Goal: Task Accomplishment & Management: Manage account settings

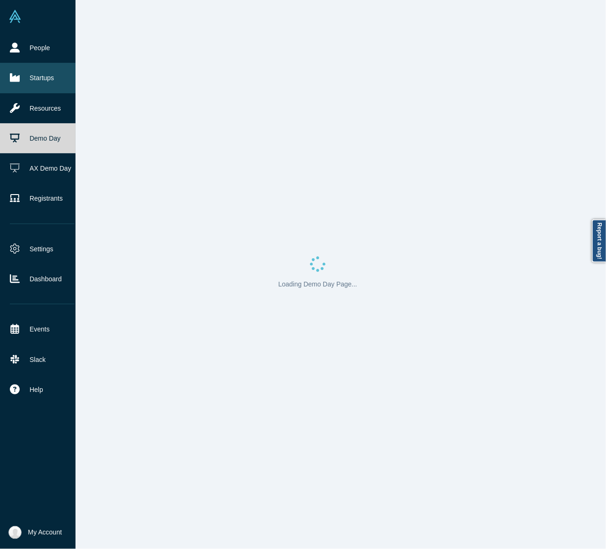
click at [40, 76] on link "Startups" at bounding box center [42, 78] width 84 height 30
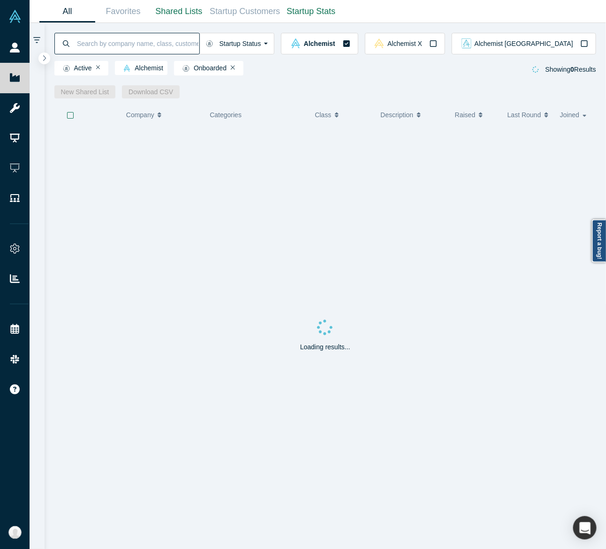
click at [135, 37] on input at bounding box center [137, 43] width 123 height 22
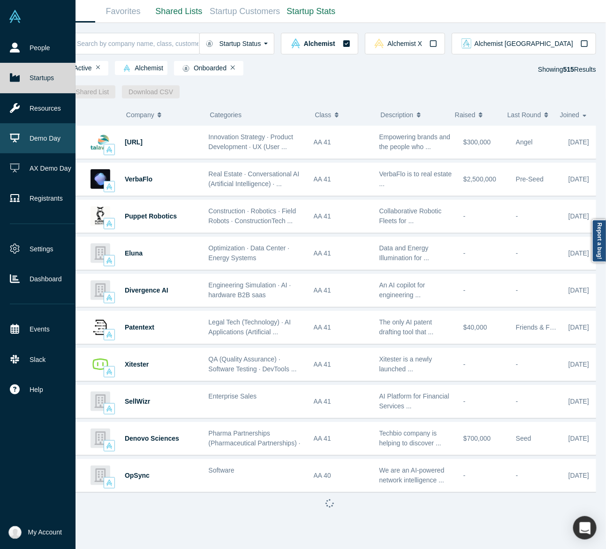
click at [30, 144] on link "Demo Day" at bounding box center [42, 138] width 84 height 30
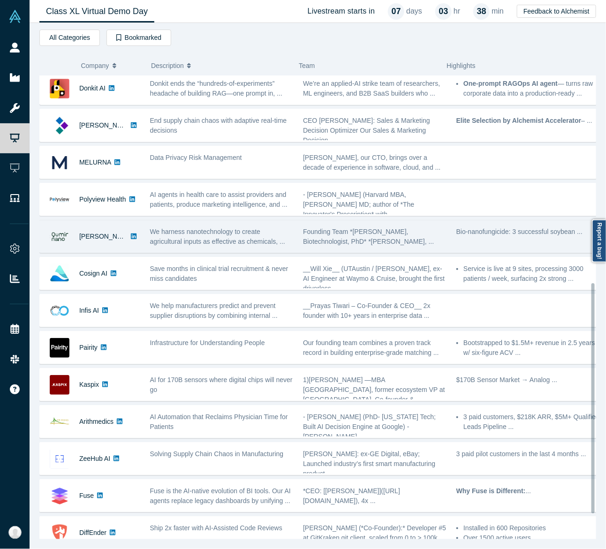
scroll to position [468, 0]
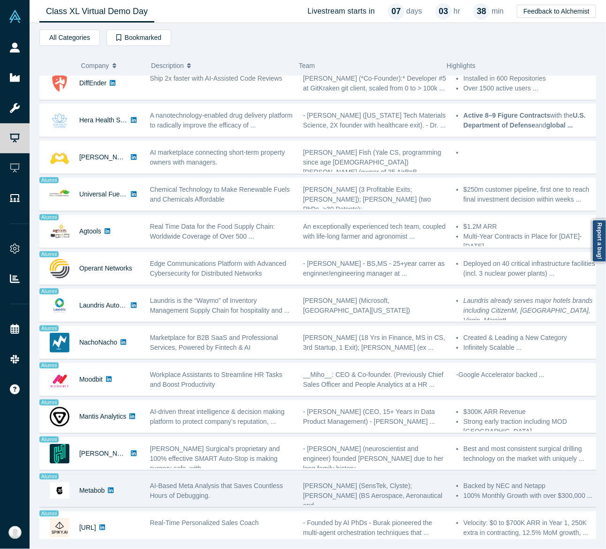
click at [167, 482] on span "AI-Based Meta Analysis that Saves Countless Hours of Debugging." at bounding box center [216, 490] width 133 height 17
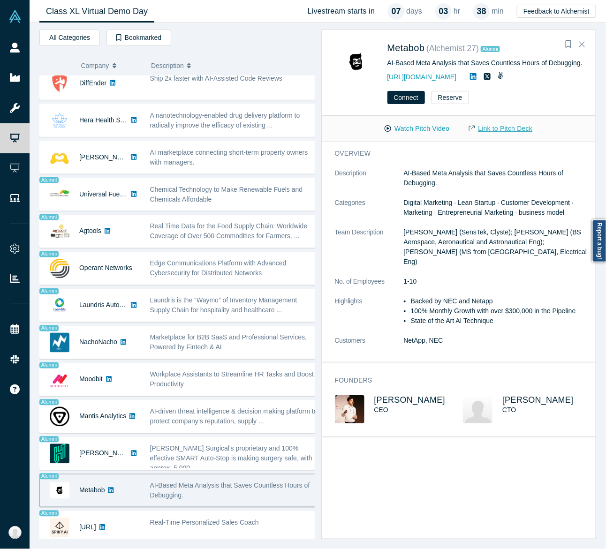
click at [508, 125] on link "Link to Pitch Deck" at bounding box center [500, 129] width 83 height 16
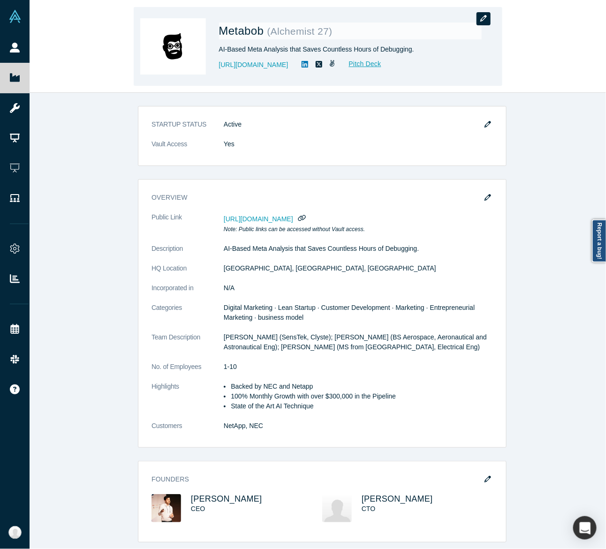
click at [481, 19] on icon "button" at bounding box center [483, 18] width 7 height 7
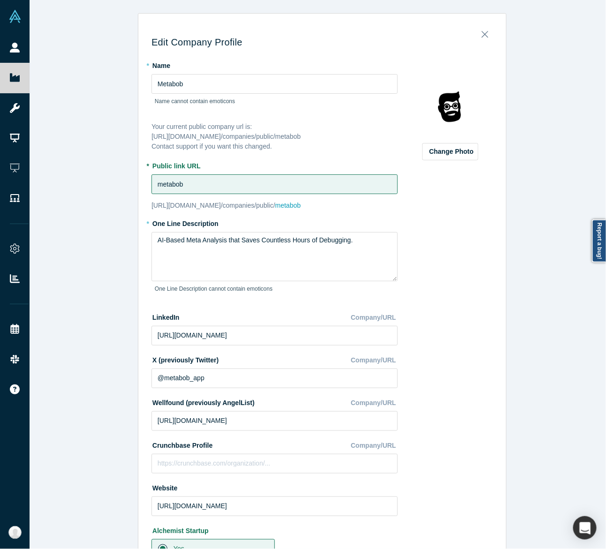
click at [319, 189] on input "metabob" at bounding box center [275, 185] width 246 height 20
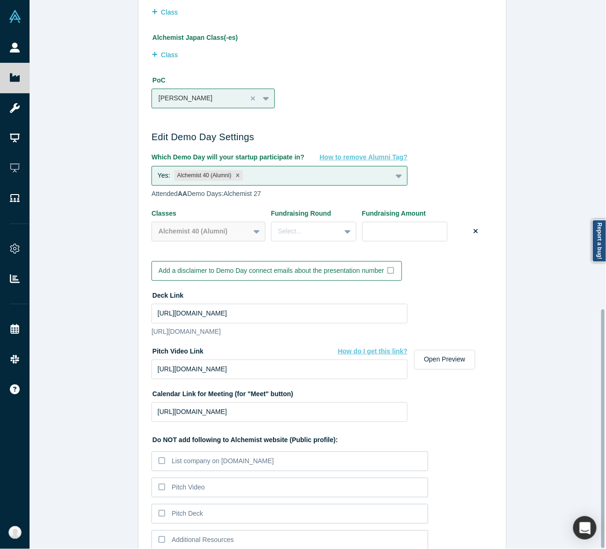
scroll to position [711, 0]
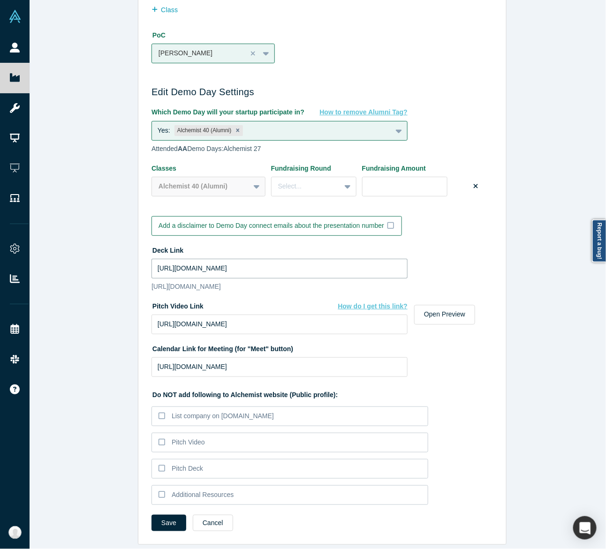
click at [264, 259] on input "https://drive.google.com/file/d/13qBlIrafy56MM7gw5N2Xf5ZBpTYJHlfC/view?usp=shar…" at bounding box center [280, 269] width 256 height 20
paste input "y2Gm2ynu-kF9hUzJFi5YhnGi9kFVuINo/view?usp=drive_link"
type input "https://drive.google.com/file/d/1y2Gm2ynu-kF9hUzJFi5YhnGi9kFVuINo/view?usp=driv…"
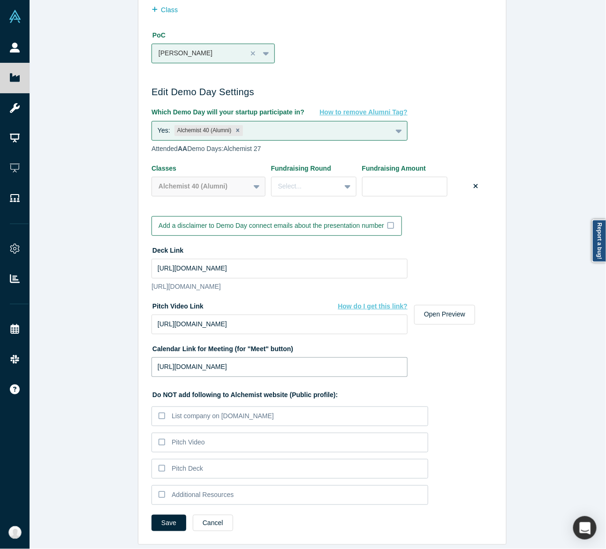
click at [250, 359] on input "https://calendly.com/massigenta" at bounding box center [280, 368] width 256 height 20
click at [167, 515] on button "Save" at bounding box center [169, 523] width 35 height 16
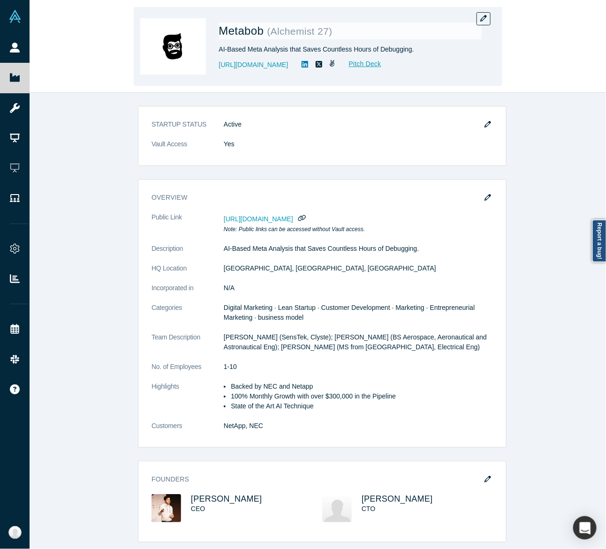
drag, startPoint x: 94, startPoint y: 202, endPoint x: 90, endPoint y: 33, distance: 169.0
click at [94, 202] on div "STARTUP STATUS Active Vault Access Yes overview Public Link https://vault.alche…" at bounding box center [323, 325] width 586 height 465
